Goal: Information Seeking & Learning: Check status

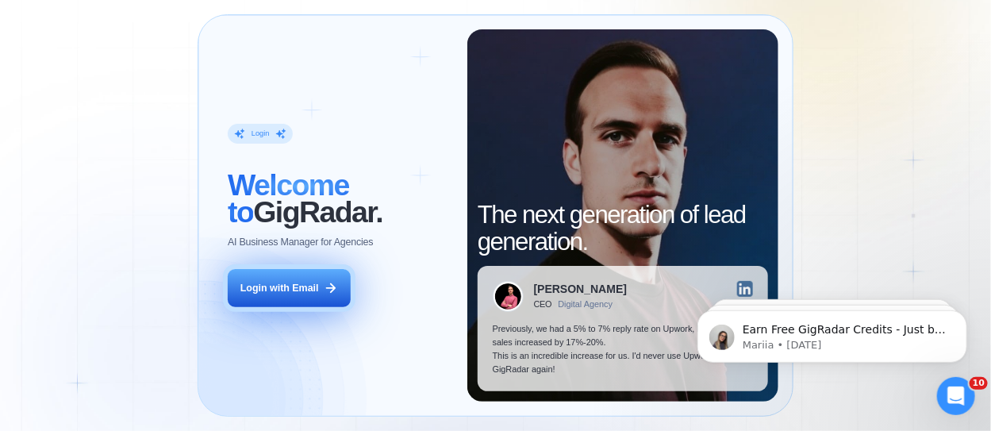
click at [289, 289] on div "Login with Email" at bounding box center [279, 288] width 79 height 13
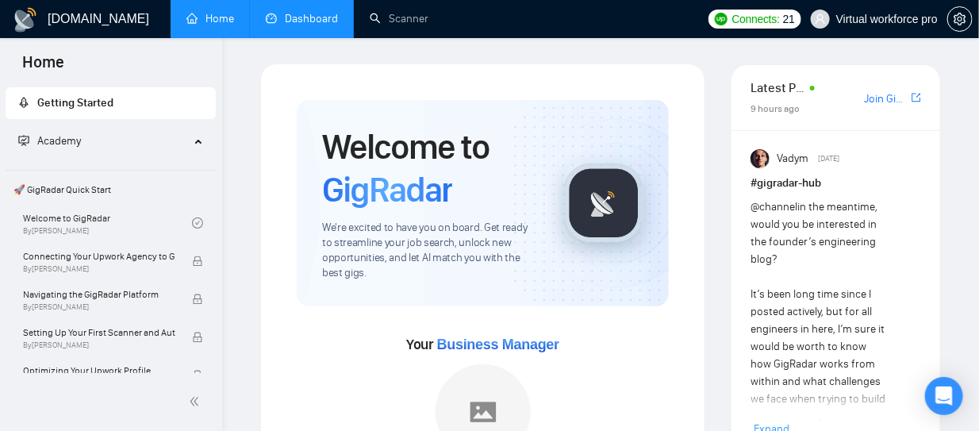
click at [325, 18] on link "Dashboard" at bounding box center [302, 18] width 72 height 13
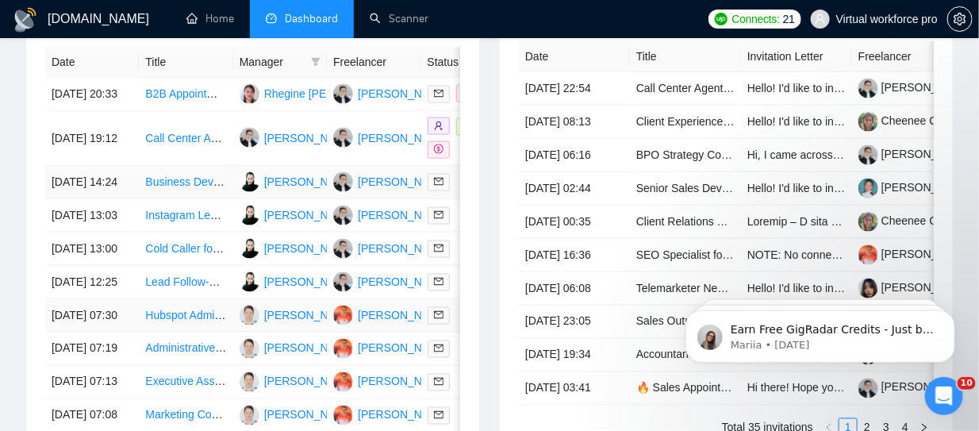
scroll to position [635, 0]
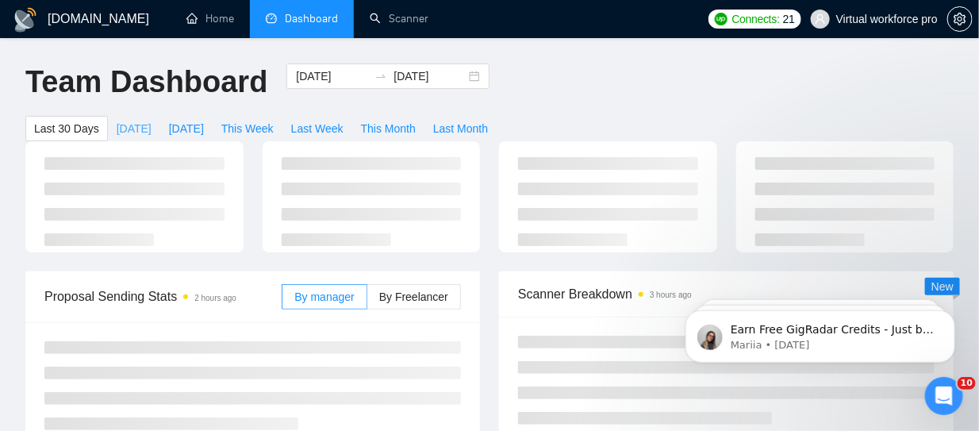
click at [129, 134] on span "[DATE]" at bounding box center [134, 128] width 35 height 17
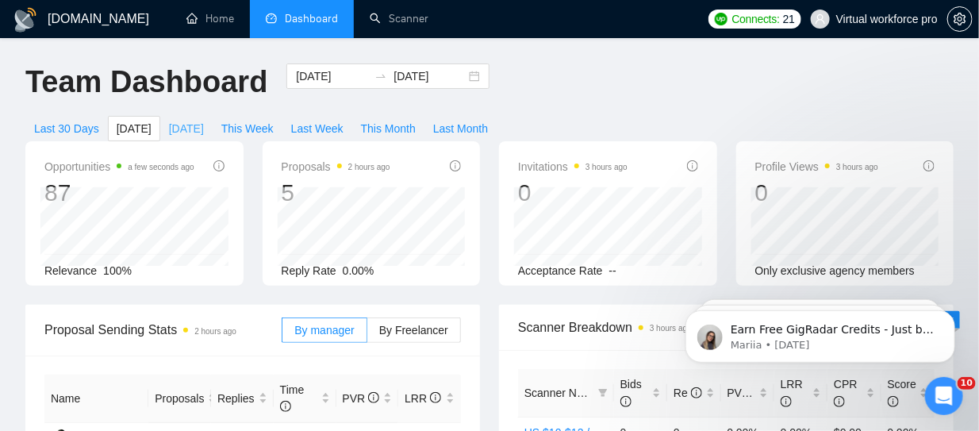
click at [182, 128] on span "[DATE]" at bounding box center [186, 128] width 35 height 17
type input "[DATE]"
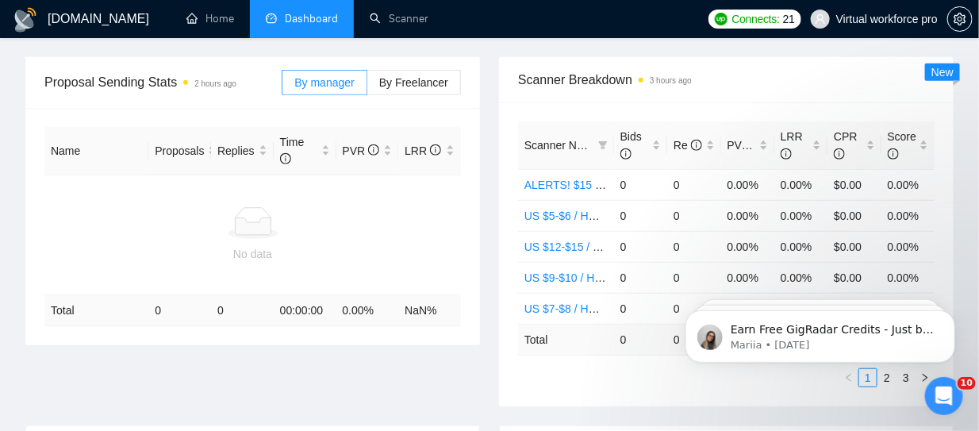
scroll to position [10, 0]
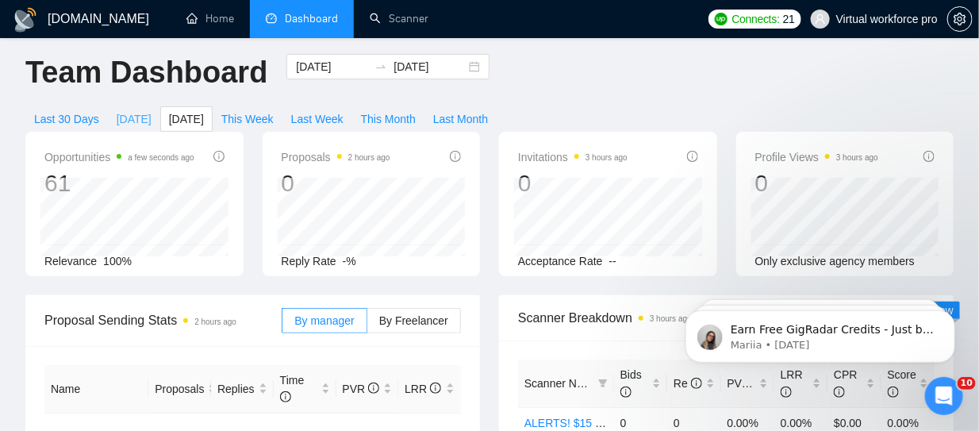
click at [117, 124] on span "[DATE]" at bounding box center [134, 118] width 35 height 17
type input "[DATE]"
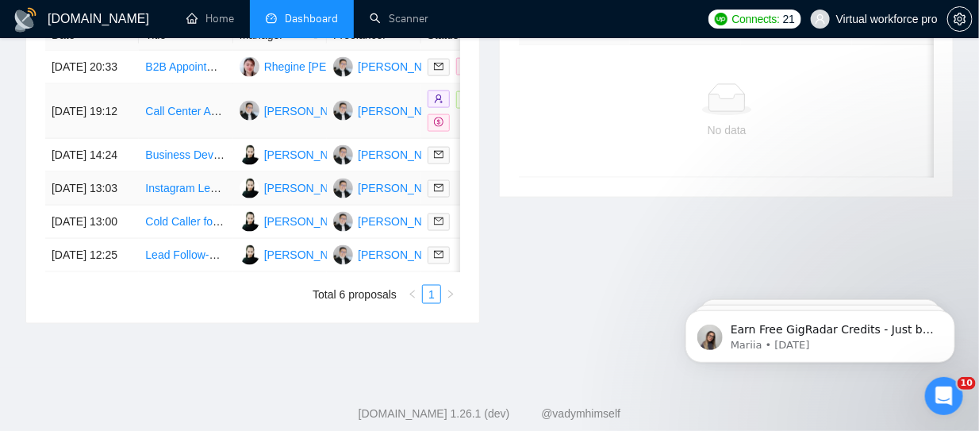
scroll to position [644, 0]
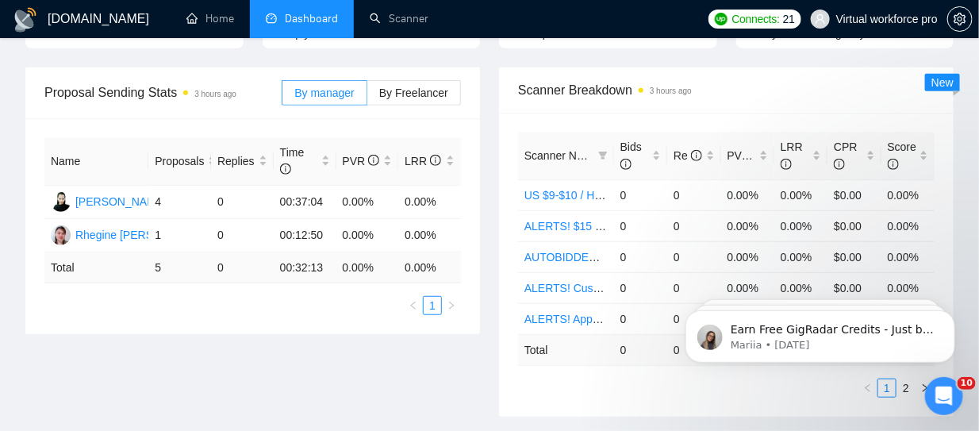
scroll to position [476, 0]
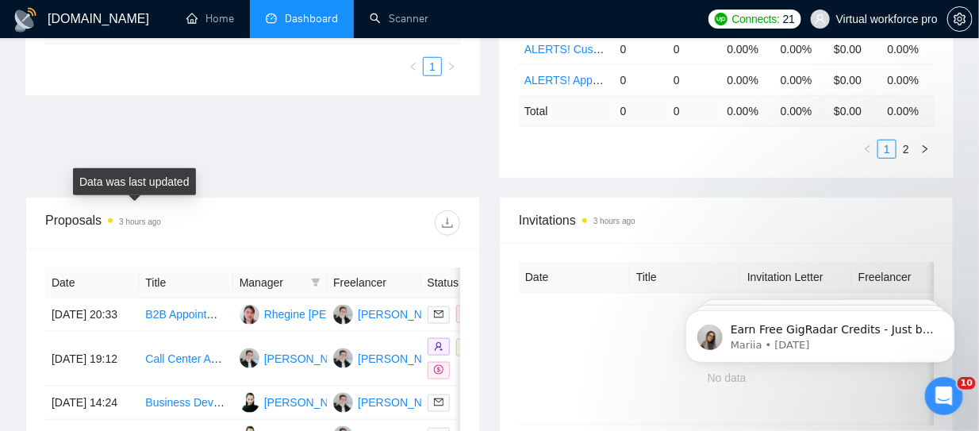
click at [148, 221] on time "3 hours ago" at bounding box center [140, 221] width 42 height 9
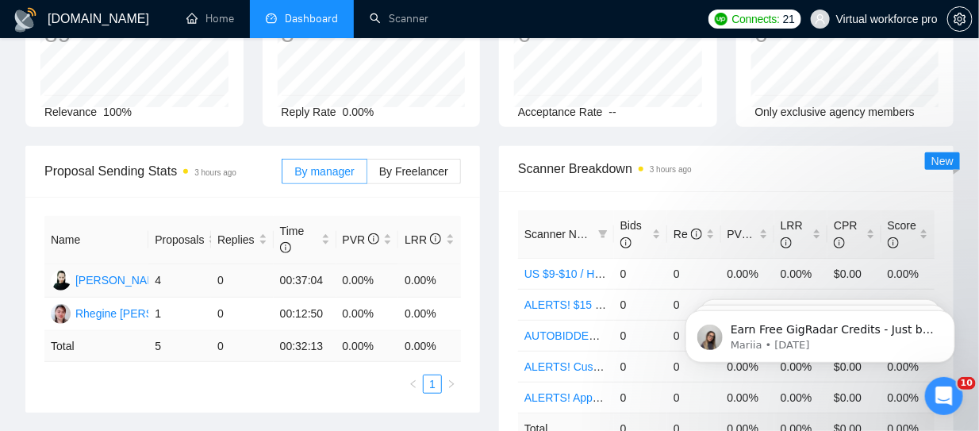
scroll to position [0, 0]
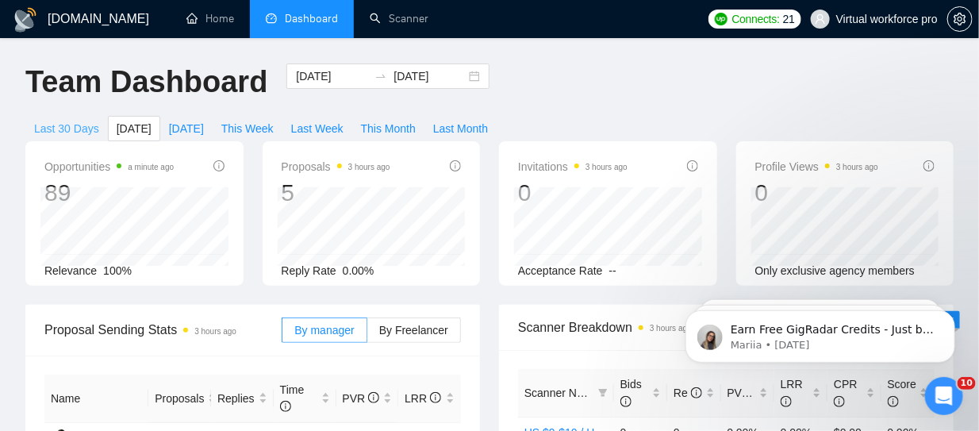
click at [60, 129] on span "Last 30 Days" at bounding box center [66, 128] width 65 height 17
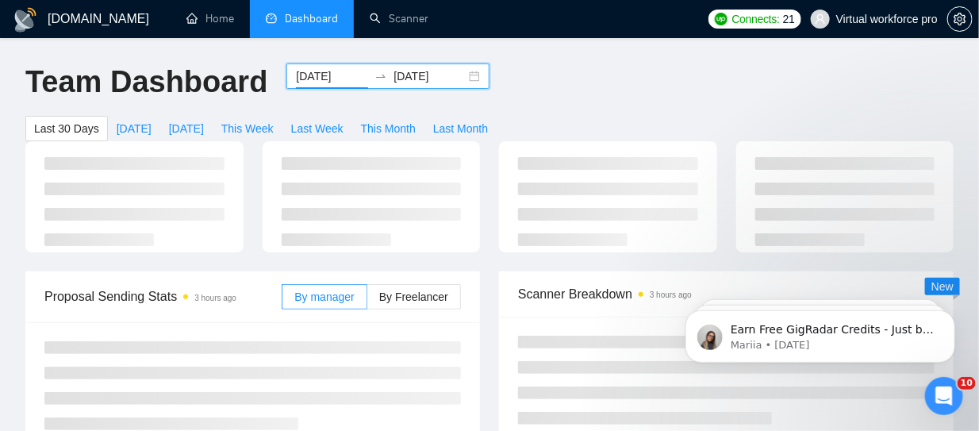
click at [309, 75] on input "[DATE]" at bounding box center [332, 75] width 72 height 17
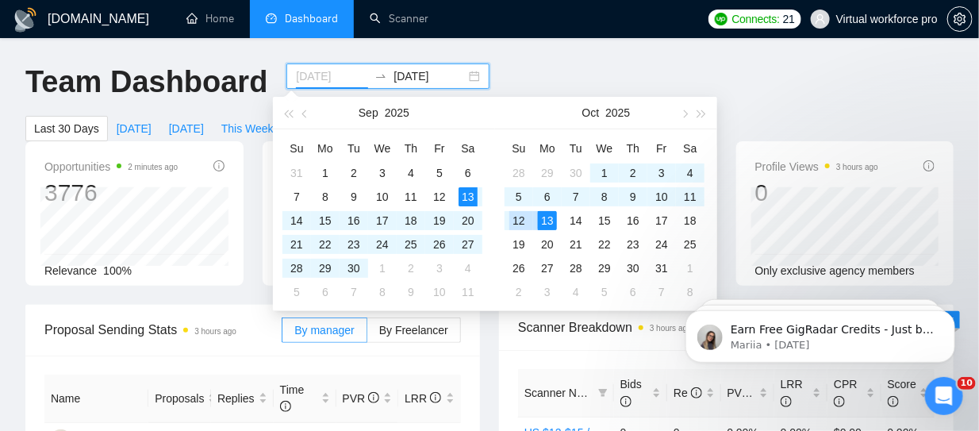
type input "[DATE]"
click at [548, 221] on div "13" at bounding box center [547, 220] width 19 height 19
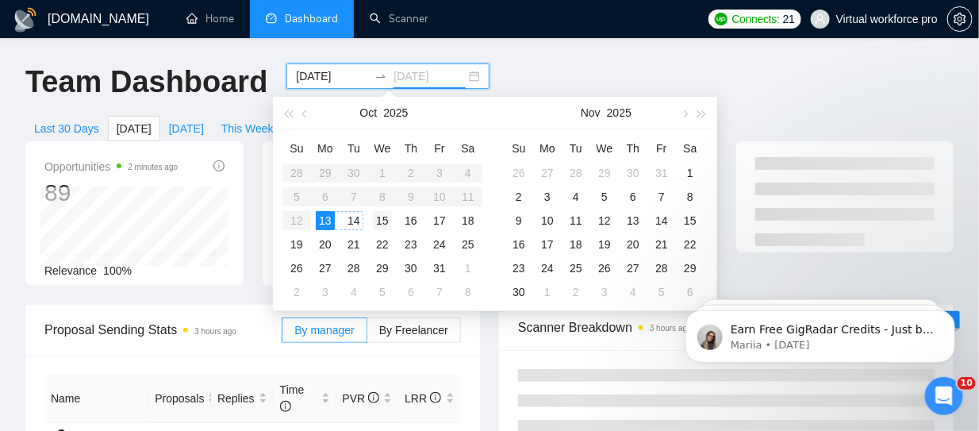
click at [349, 221] on div "14" at bounding box center [353, 220] width 19 height 19
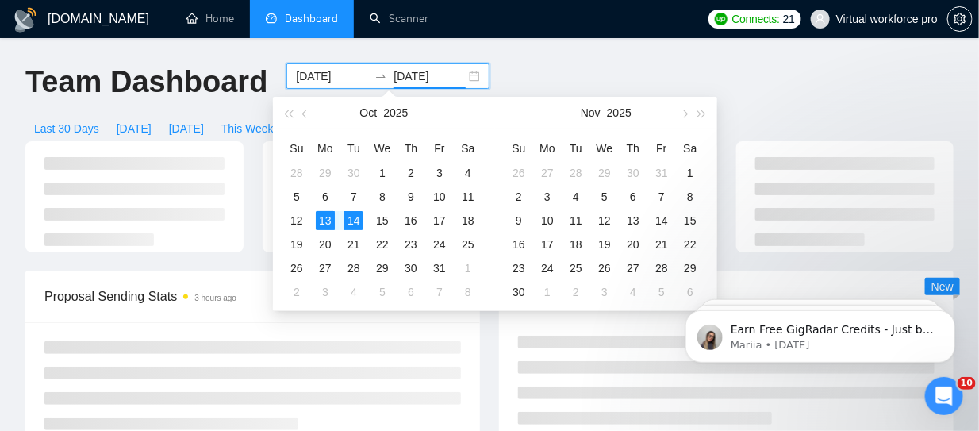
type input "[DATE]"
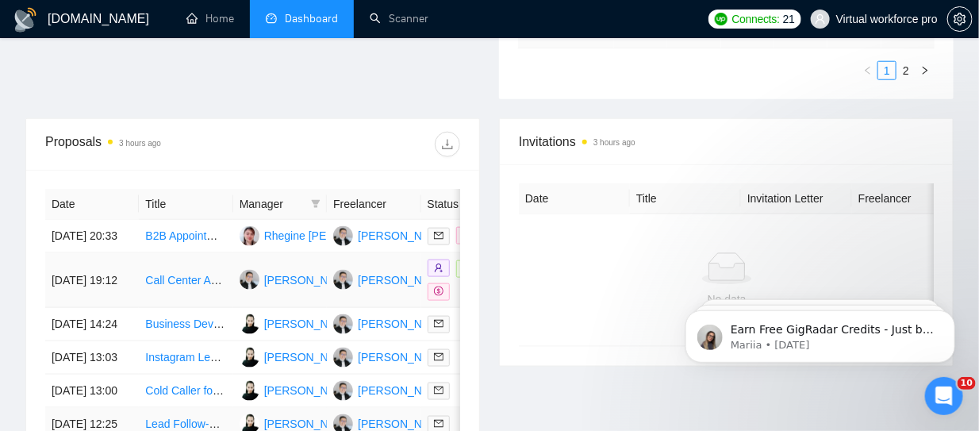
scroll to position [714, 0]
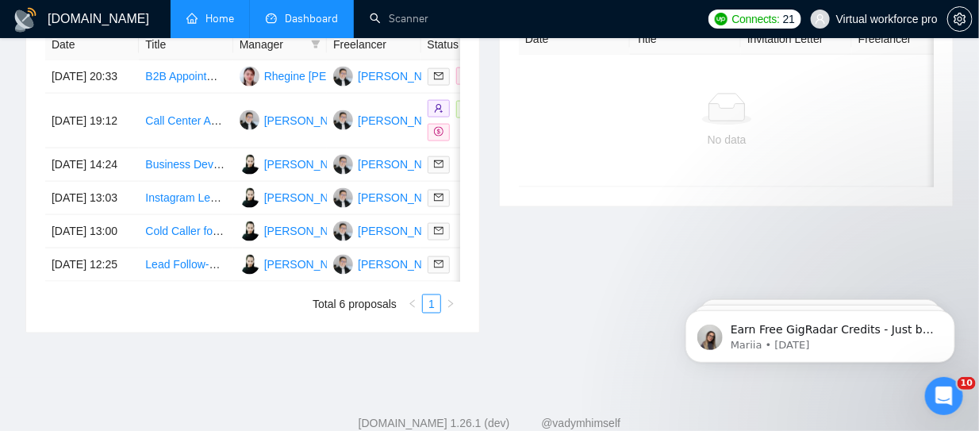
click at [218, 25] on link "Home" at bounding box center [210, 18] width 48 height 13
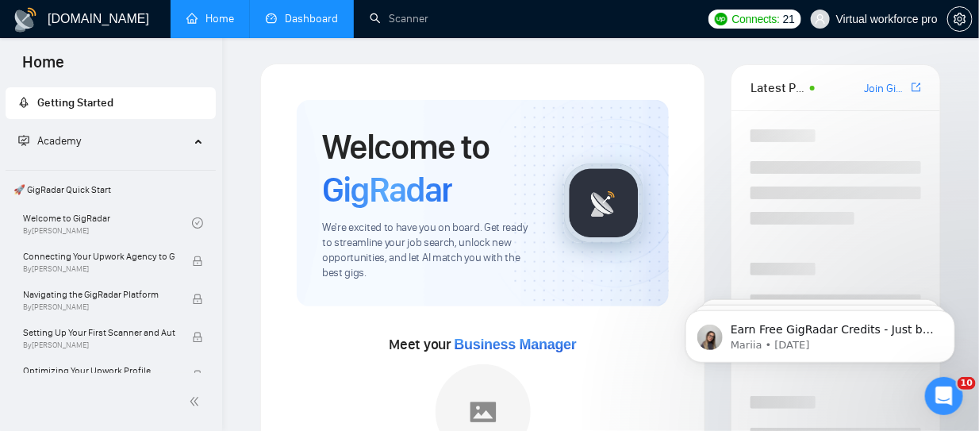
click at [298, 21] on link "Dashboard" at bounding box center [302, 18] width 72 height 13
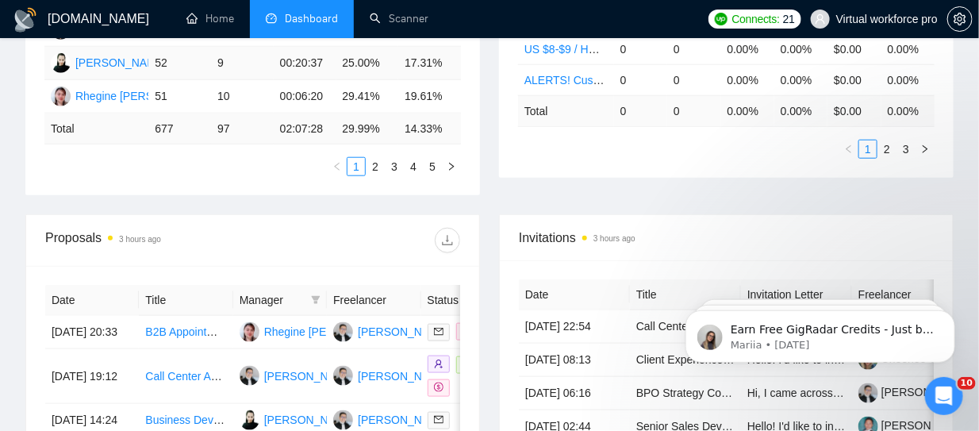
scroll to position [317, 0]
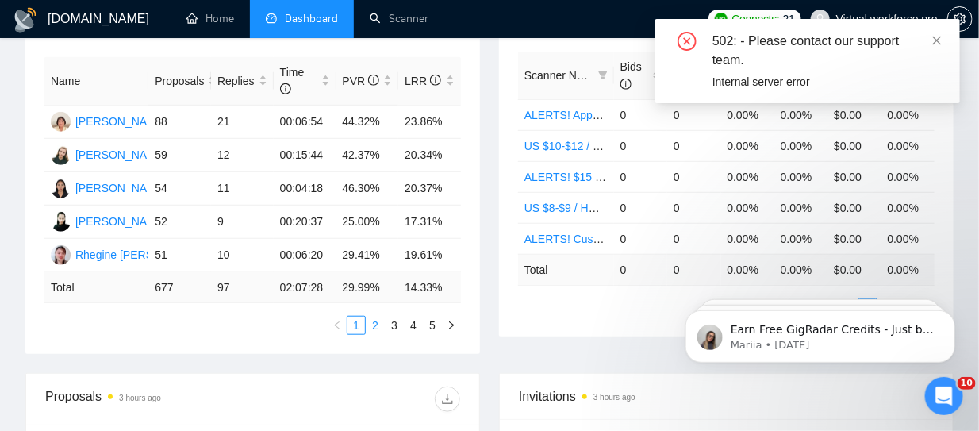
click at [382, 323] on link "2" at bounding box center [375, 325] width 17 height 17
click at [397, 325] on link "3" at bounding box center [394, 325] width 17 height 17
click at [405, 325] on link "4" at bounding box center [413, 325] width 17 height 17
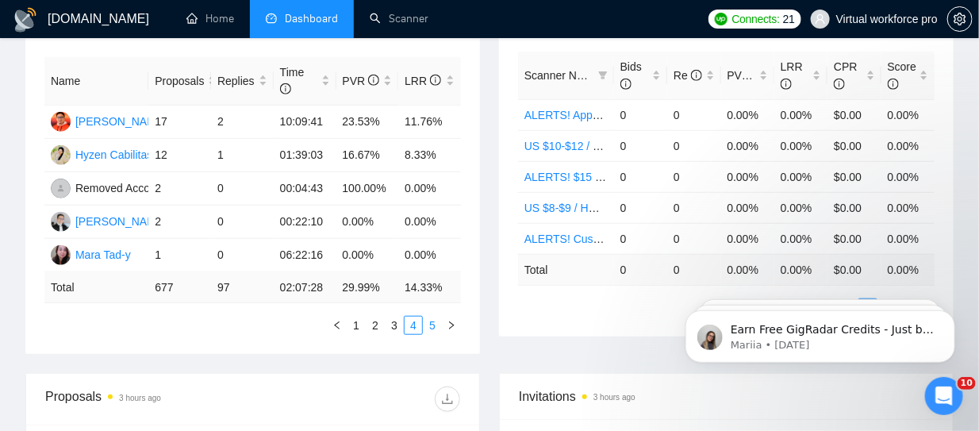
click at [436, 321] on link "5" at bounding box center [432, 325] width 17 height 17
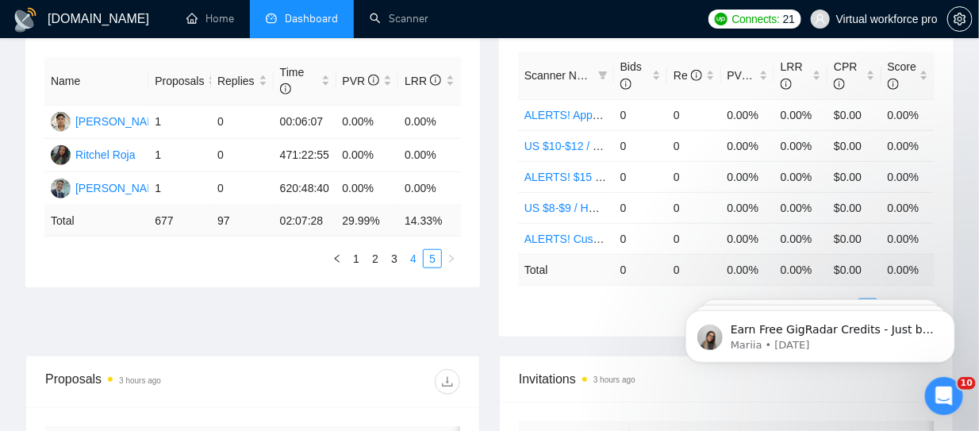
click at [417, 262] on link "4" at bounding box center [413, 258] width 17 height 17
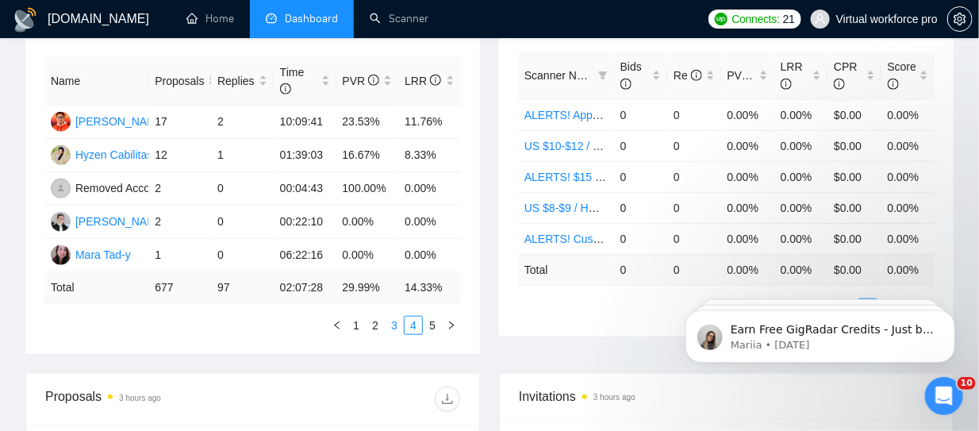
click at [394, 329] on link "3" at bounding box center [394, 325] width 17 height 17
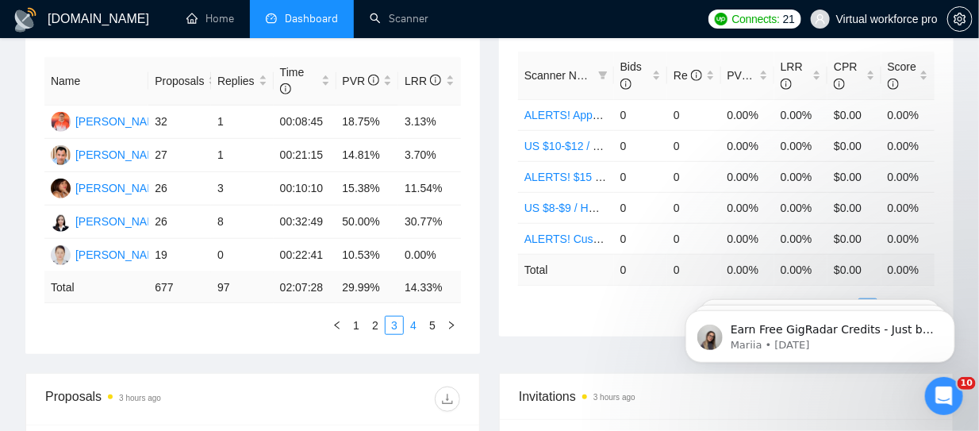
click at [409, 321] on link "4" at bounding box center [413, 325] width 17 height 17
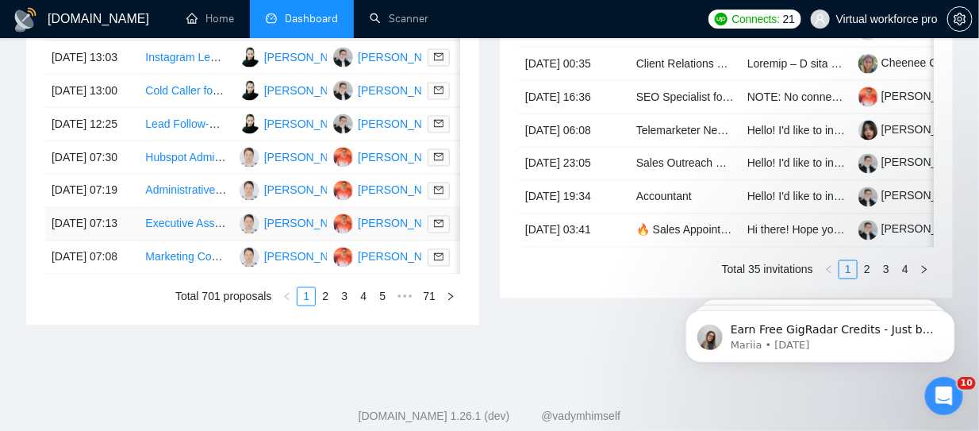
scroll to position [1032, 0]
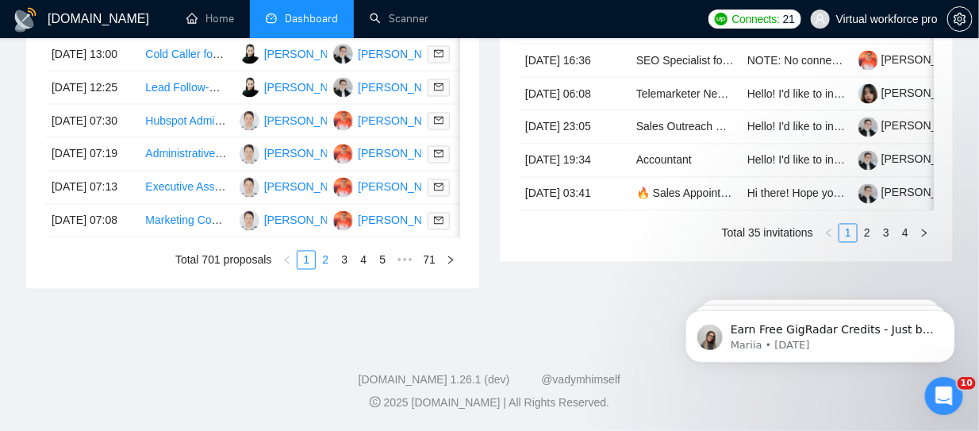
click at [329, 269] on link "2" at bounding box center [325, 260] width 17 height 17
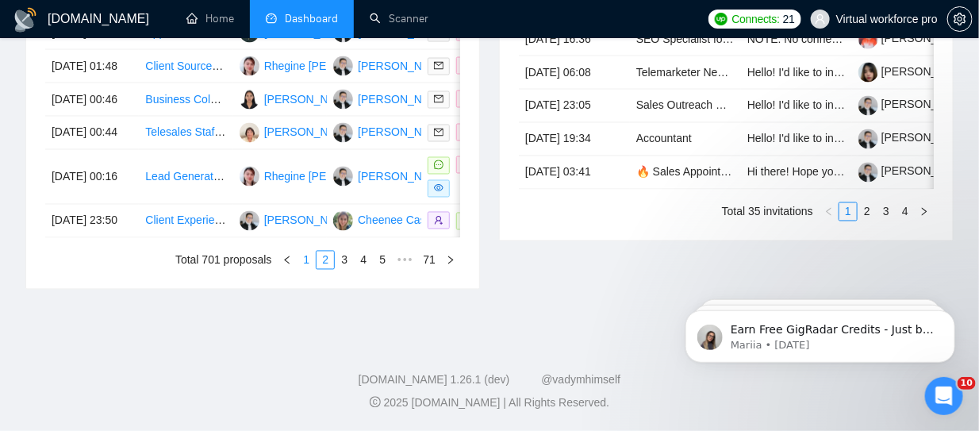
click at [308, 269] on link "1" at bounding box center [306, 260] width 17 height 17
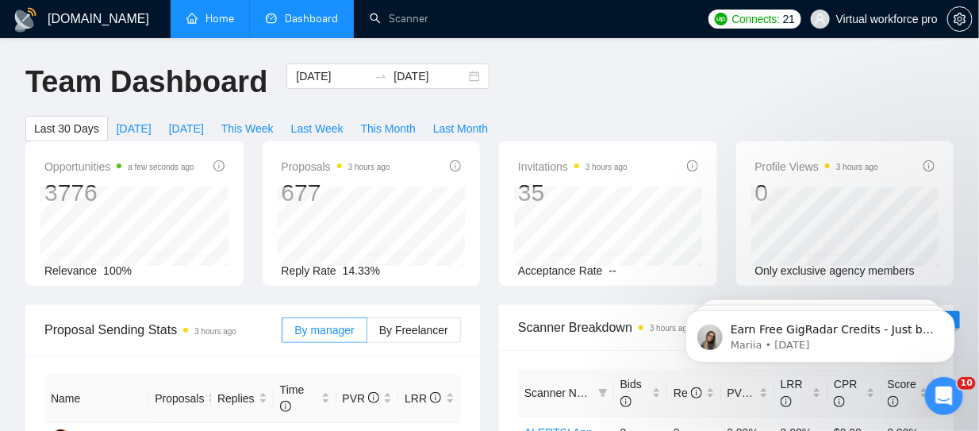
click at [209, 16] on link "Home" at bounding box center [210, 18] width 48 height 13
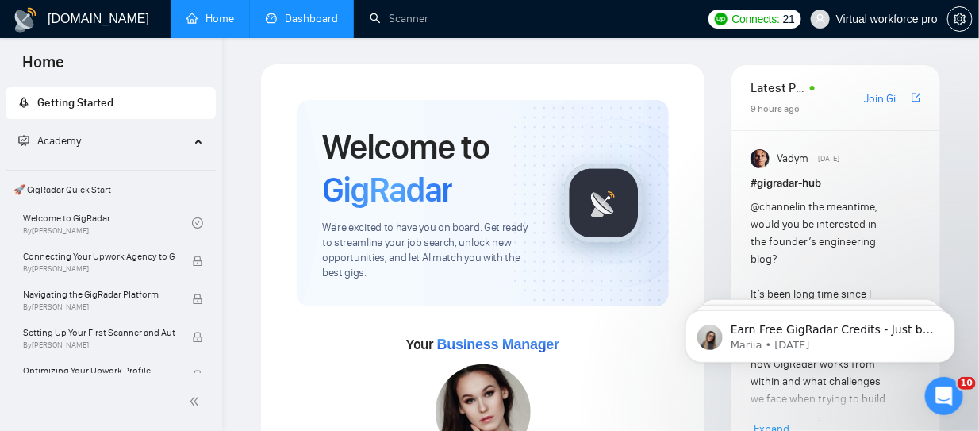
click at [297, 19] on link "Dashboard" at bounding box center [302, 18] width 72 height 13
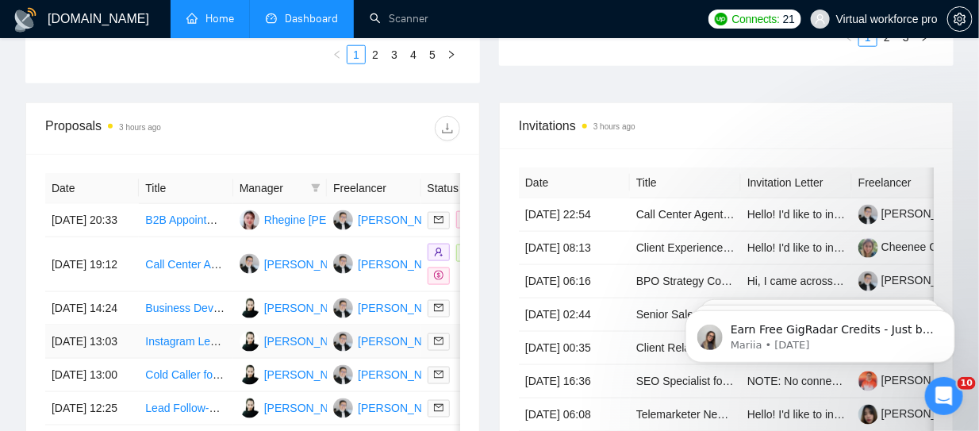
scroll to position [429, 0]
